Goal: Register for event/course

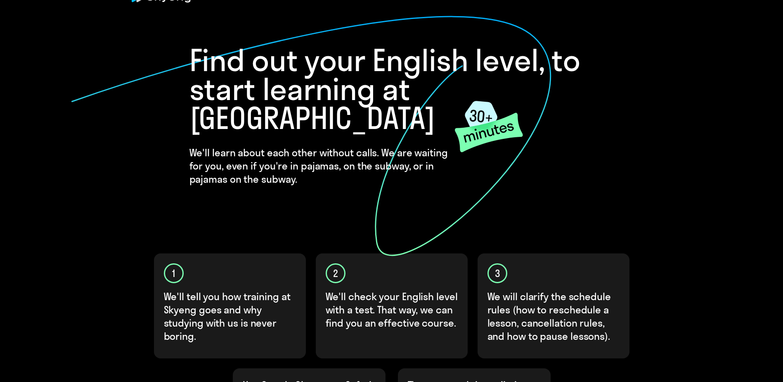
scroll to position [124, 0]
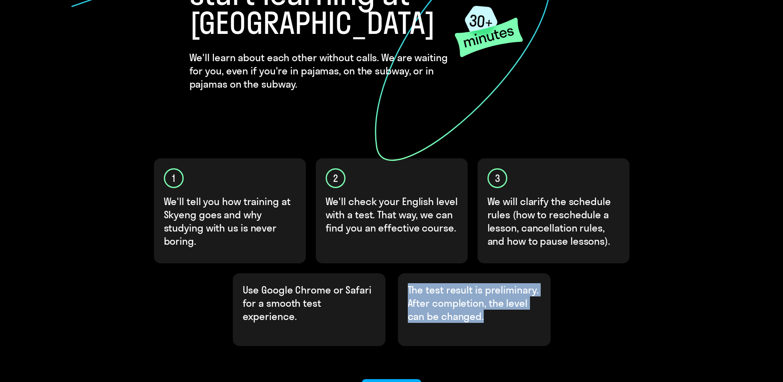
drag, startPoint x: 508, startPoint y: 291, endPoint x: 408, endPoint y: 260, distance: 104.5
click at [408, 283] on p "The test result is preliminary. After completion, the level can be changed." at bounding box center [474, 303] width 133 height 40
copy p "The test result is preliminary. After completion, the level can be changed."
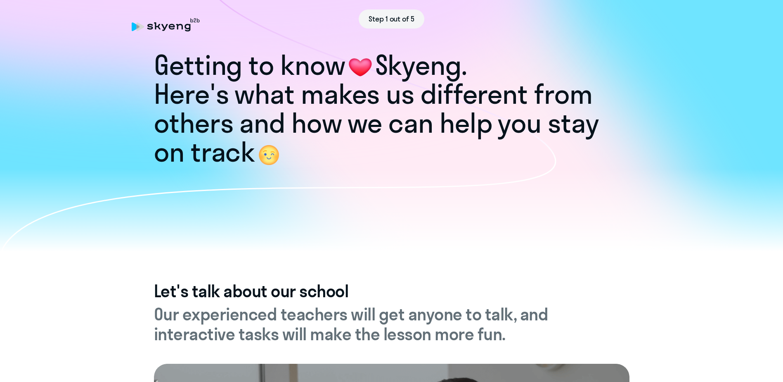
drag, startPoint x: 332, startPoint y: 163, endPoint x: 150, endPoint y: 88, distance: 197.5
click at [150, 88] on div "Getting to know [PERSON_NAME]. Here's what makes us different from others and h…" at bounding box center [391, 104] width 783 height 294
copy div "Getting to know [PERSON_NAME]. Here's what makes us different from others and h…"
click at [417, 191] on icon at bounding box center [278, 135] width 557 height 294
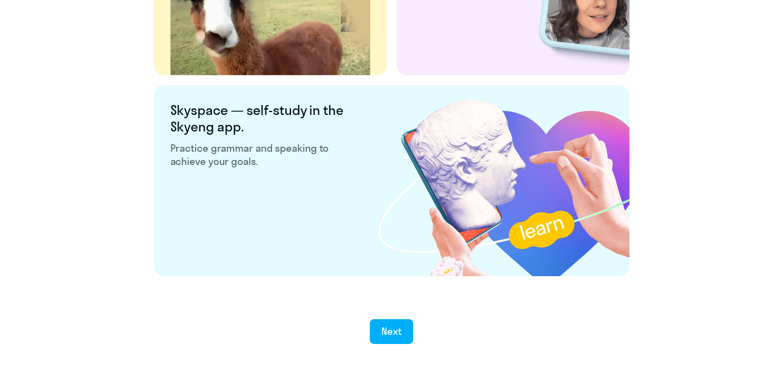
scroll to position [1532, 0]
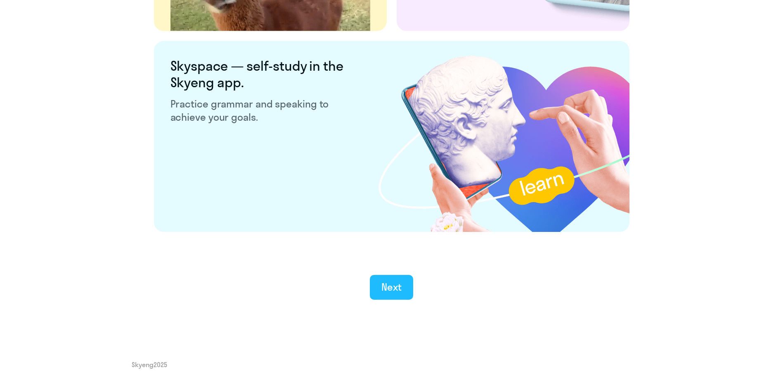
click at [408, 286] on button "Next" at bounding box center [391, 287] width 43 height 25
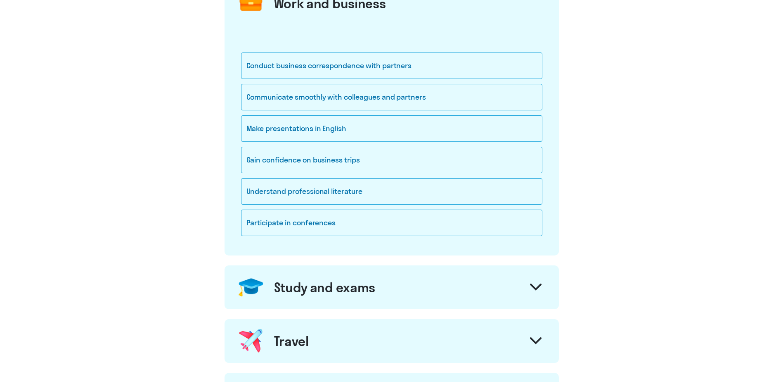
scroll to position [83, 0]
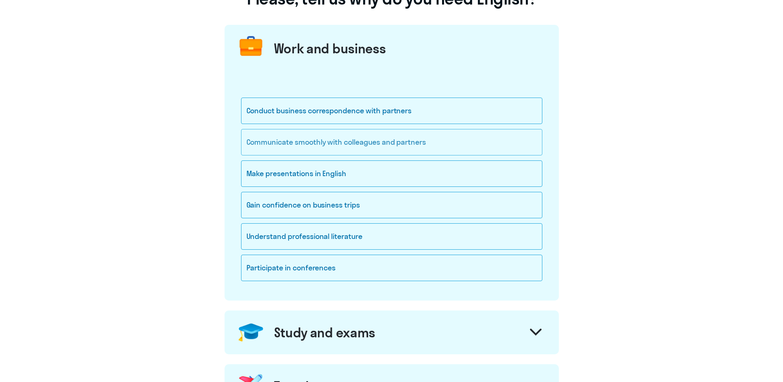
click at [368, 149] on div "Communicate smoothly with colleagues and partners" at bounding box center [391, 142] width 301 height 26
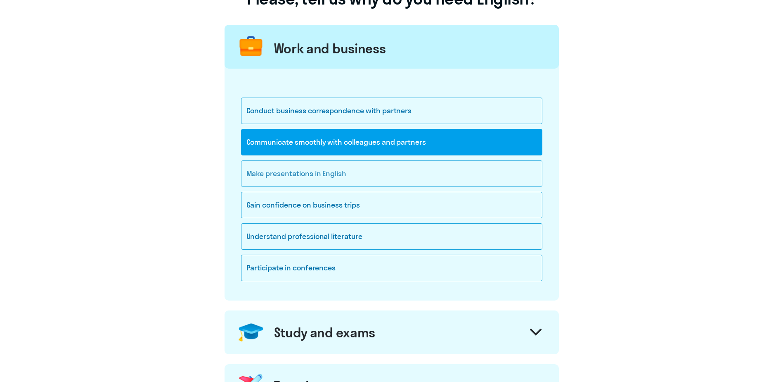
click at [356, 185] on div "Make presentations in English" at bounding box center [391, 173] width 301 height 26
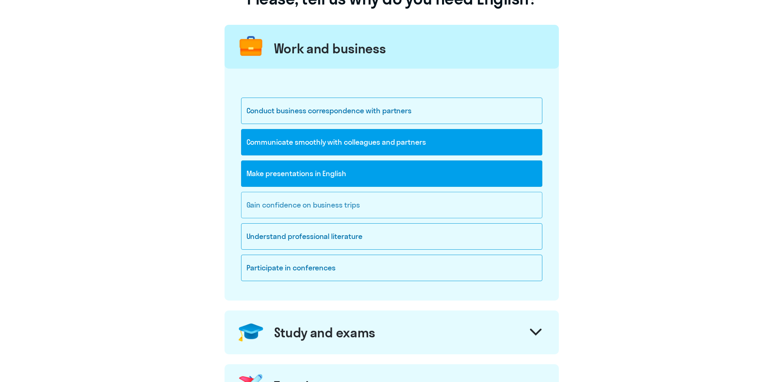
click at [395, 206] on div "Gain confidence on business trips" at bounding box center [391, 205] width 301 height 26
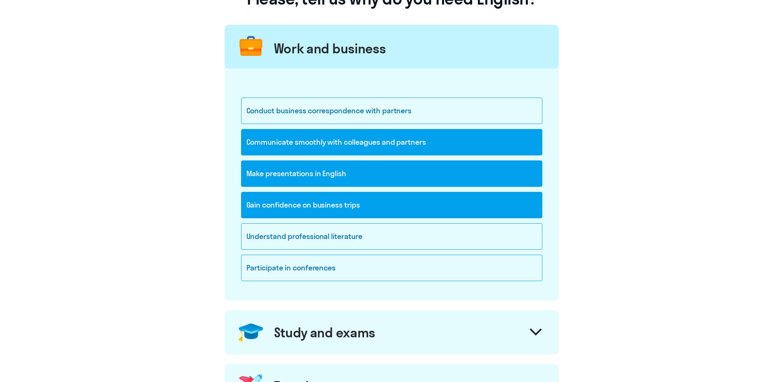
drag, startPoint x: 422, startPoint y: 111, endPoint x: 239, endPoint y: 114, distance: 183.4
click at [239, 114] on div "Conduct business correspondence with partners Communicate smoothly with colleag…" at bounding box center [392, 185] width 334 height 232
copy div "Conduct business correspondence with partners"
click at [450, 115] on div "Conduct business correspondence with partners" at bounding box center [391, 110] width 301 height 26
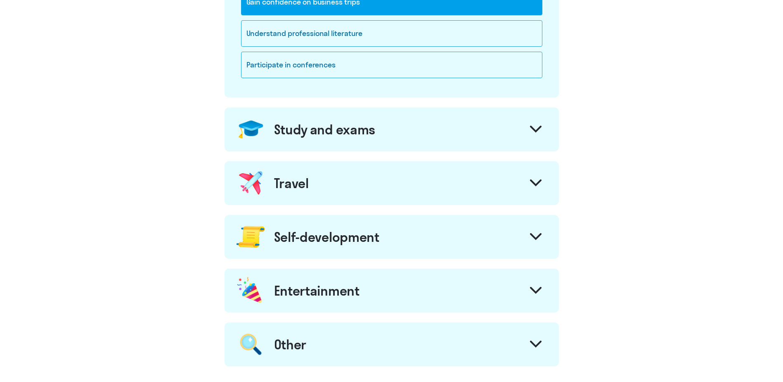
scroll to position [289, 0]
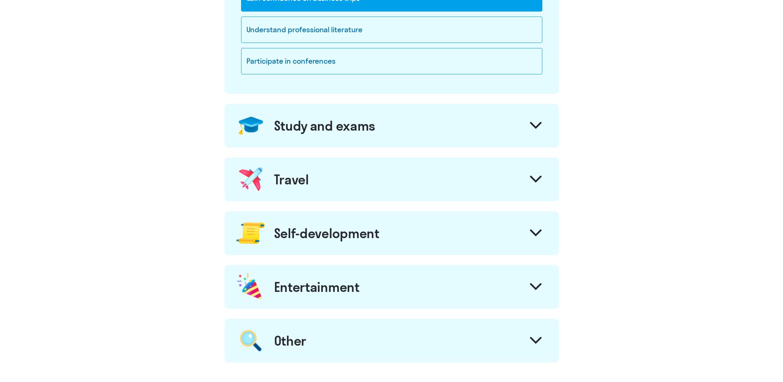
click at [391, 130] on div "Study and exams" at bounding box center [392, 126] width 334 height 44
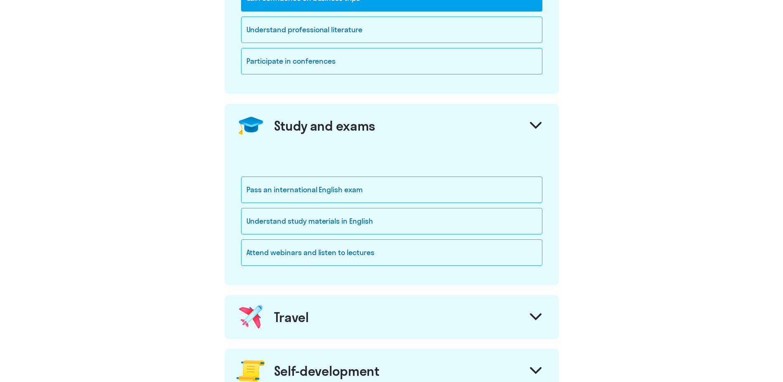
click at [406, 129] on div "Study and exams" at bounding box center [392, 126] width 334 height 44
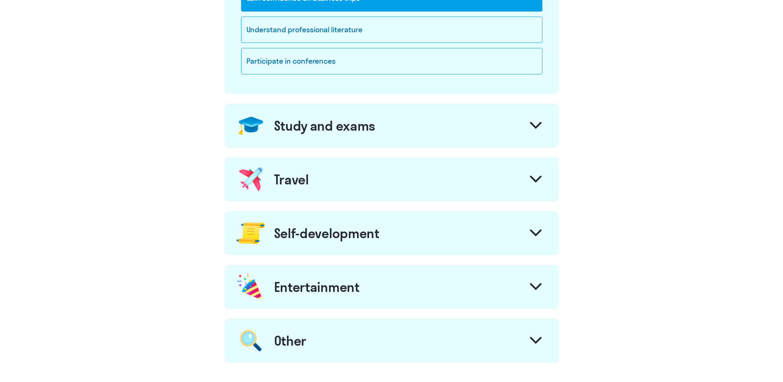
click at [334, 185] on div "Travel" at bounding box center [392, 179] width 334 height 44
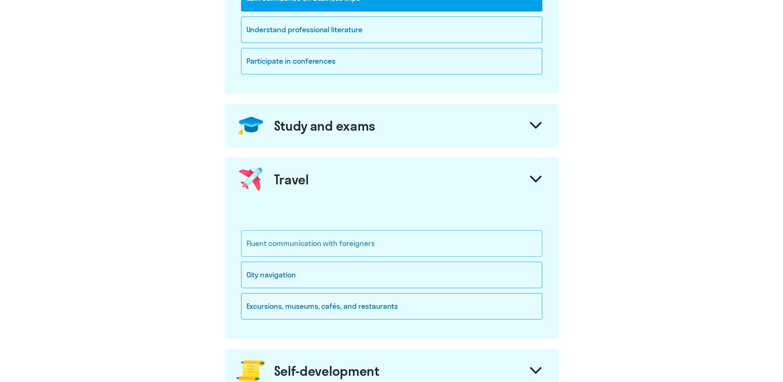
click at [391, 245] on div "Fluent communication with foreigners" at bounding box center [391, 243] width 301 height 26
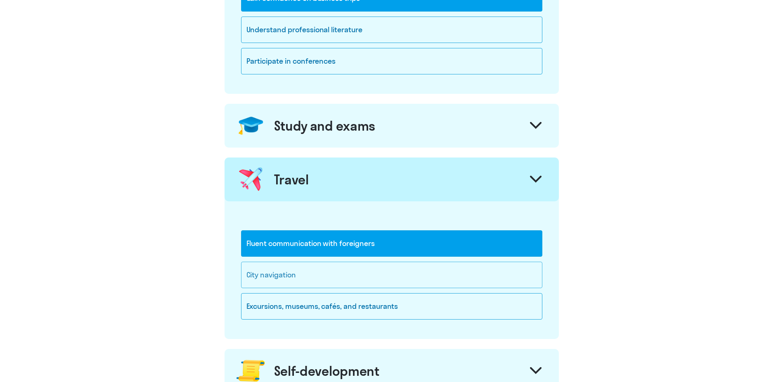
click at [355, 275] on div "City navigation" at bounding box center [391, 274] width 301 height 26
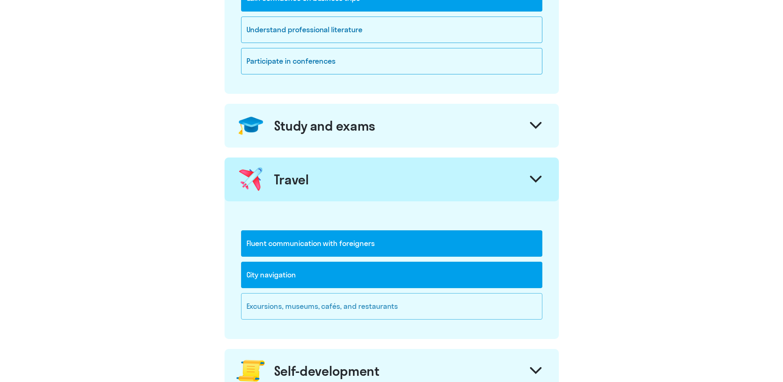
click at [425, 312] on div "Excursions, museums, cafés, and restaurants" at bounding box center [391, 306] width 301 height 26
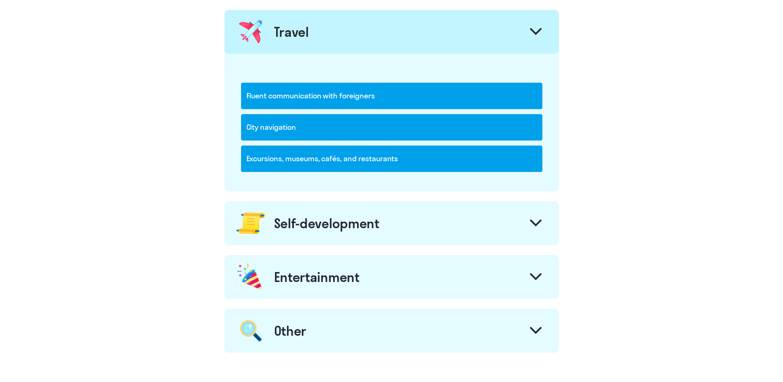
scroll to position [454, 0]
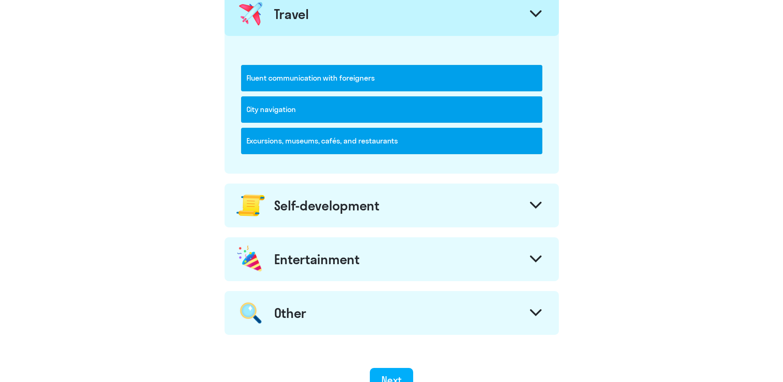
click at [330, 209] on div "Self-development" at bounding box center [326, 205] width 105 height 17
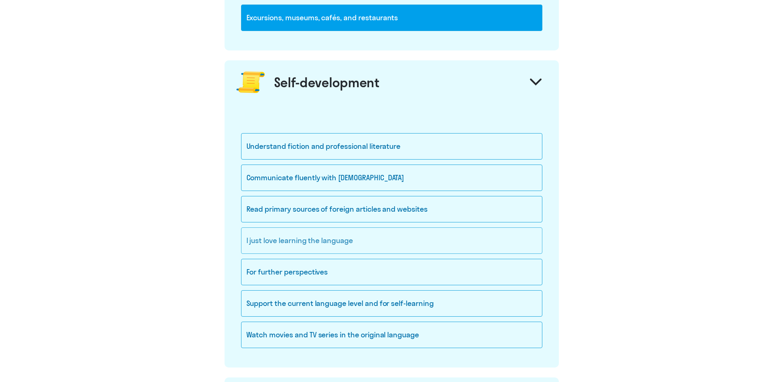
scroll to position [578, 0]
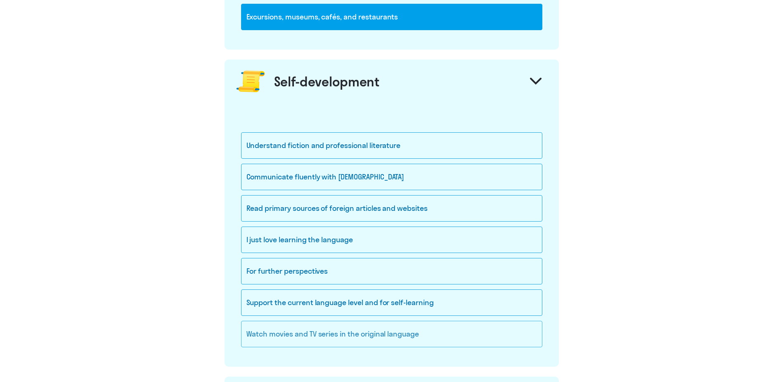
click at [382, 332] on div "Watch movies and TV series in the original language" at bounding box center [391, 333] width 301 height 26
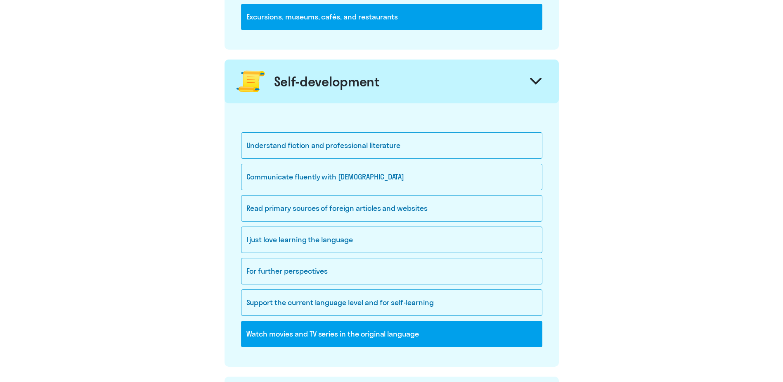
click at [327, 85] on div "Self-development" at bounding box center [326, 81] width 105 height 17
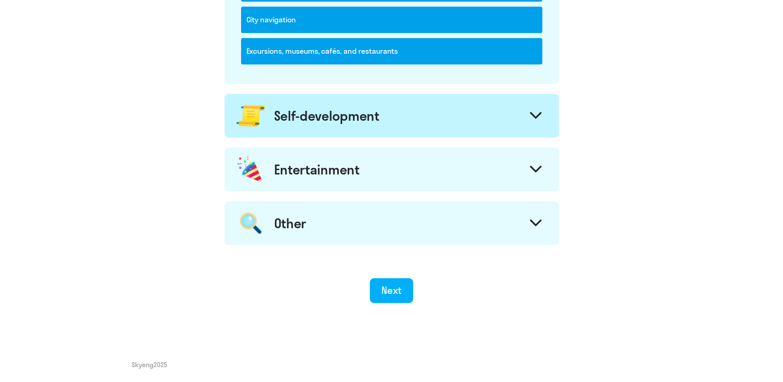
click at [330, 166] on div "Entertainment" at bounding box center [316, 169] width 85 height 17
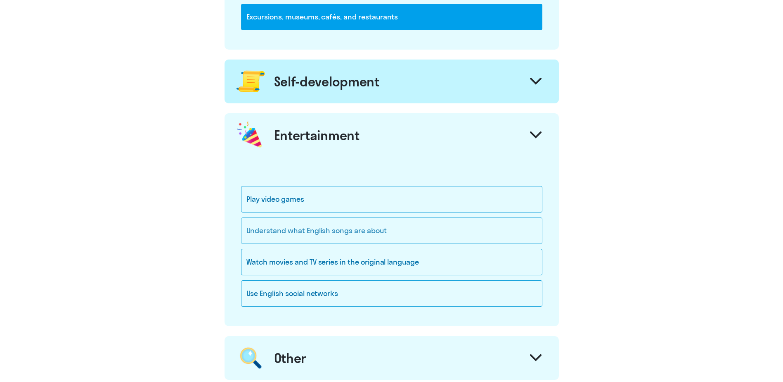
click at [356, 233] on div "Understand what English songs are about" at bounding box center [391, 230] width 301 height 26
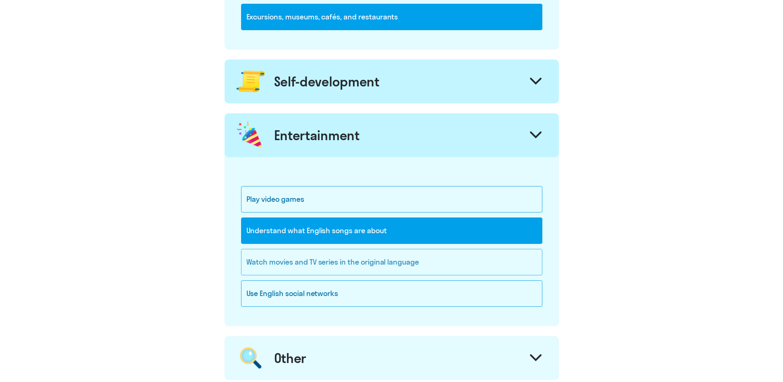
click at [379, 265] on div "Watch movies and TV series in the original language" at bounding box center [391, 262] width 301 height 26
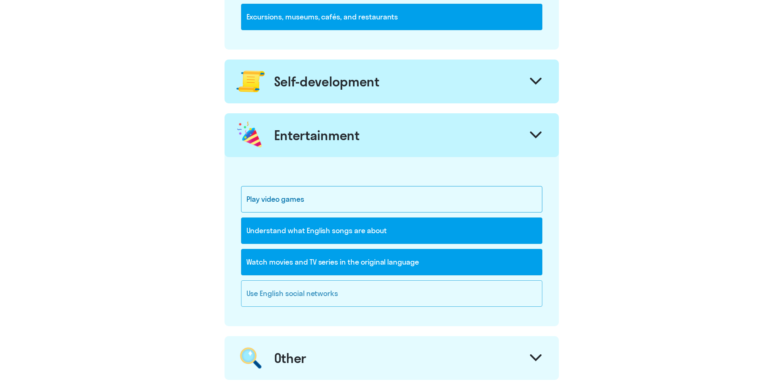
click at [367, 301] on div "Use English social networks" at bounding box center [391, 293] width 301 height 26
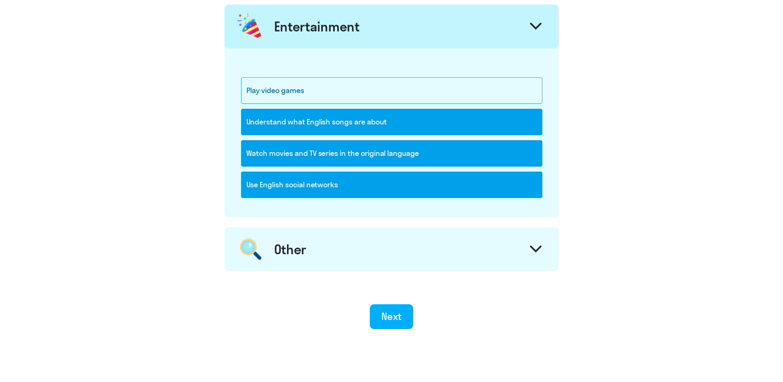
scroll to position [713, 0]
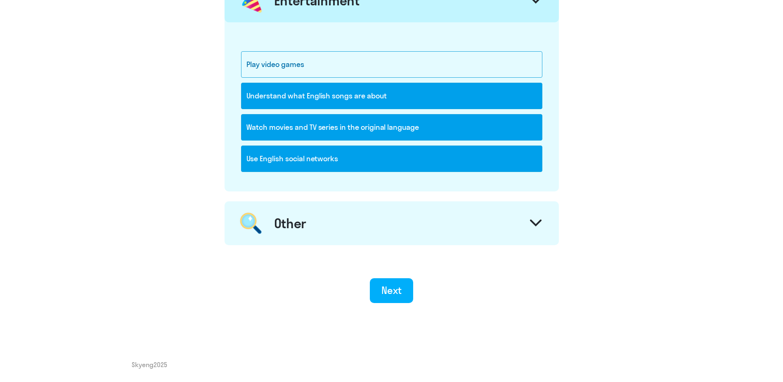
click at [328, 232] on div "Other" at bounding box center [392, 223] width 334 height 44
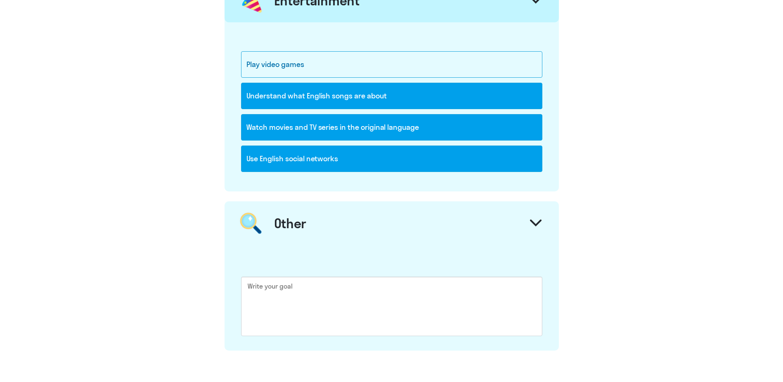
click at [328, 232] on div "Other" at bounding box center [392, 223] width 334 height 44
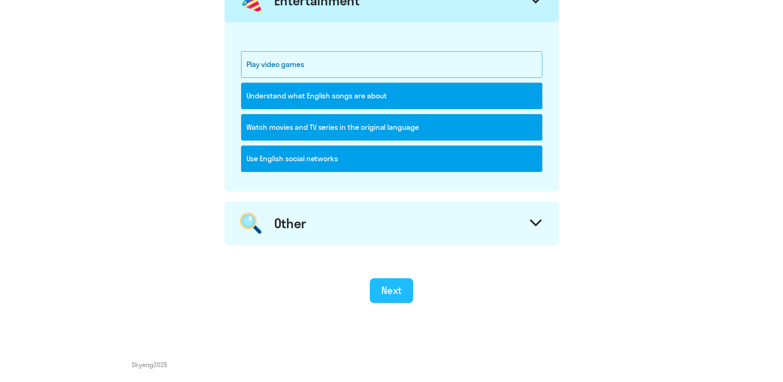
click at [393, 291] on div "Next" at bounding box center [392, 289] width 20 height 13
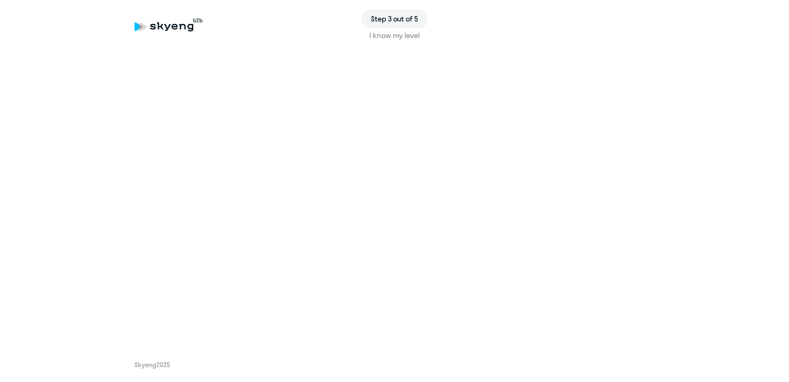
drag, startPoint x: 344, startPoint y: 351, endPoint x: 346, endPoint y: 342, distance: 9.6
click at [344, 351] on div "Step 3 out of 5 I know my level Skyeng 2025" at bounding box center [394, 191] width 789 height 382
click at [232, 352] on div "Step 3 out of 5 I know my level Skyeng 2025" at bounding box center [394, 191] width 789 height 382
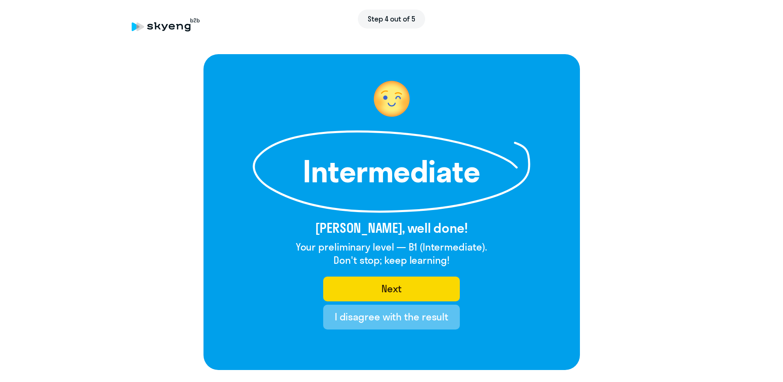
click at [422, 313] on div "I disagree with the result" at bounding box center [392, 316] width 114 height 13
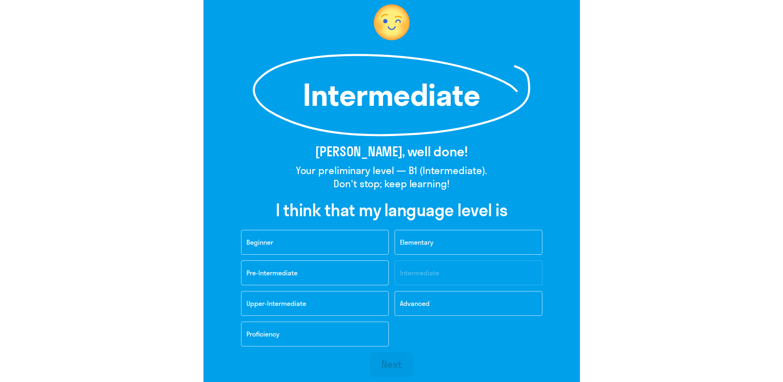
scroll to position [83, 0]
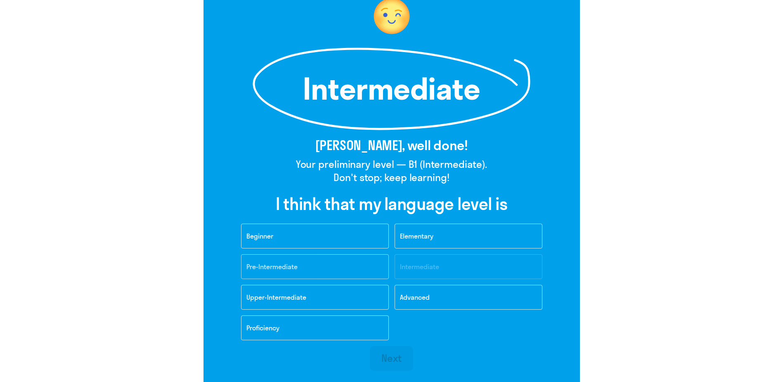
click at [320, 264] on button "Pre-Intermediate" at bounding box center [315, 266] width 148 height 25
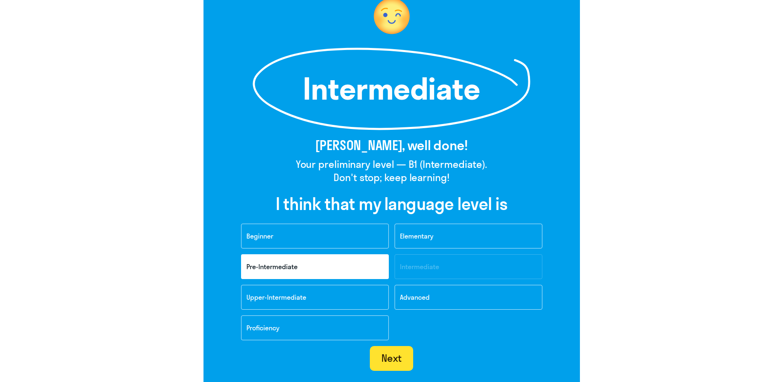
click at [398, 357] on div "Next" at bounding box center [392, 357] width 20 height 13
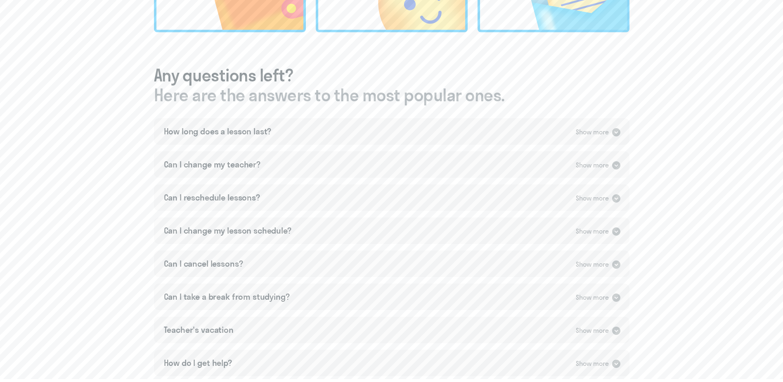
scroll to position [193, 0]
